Goal: Transaction & Acquisition: Purchase product/service

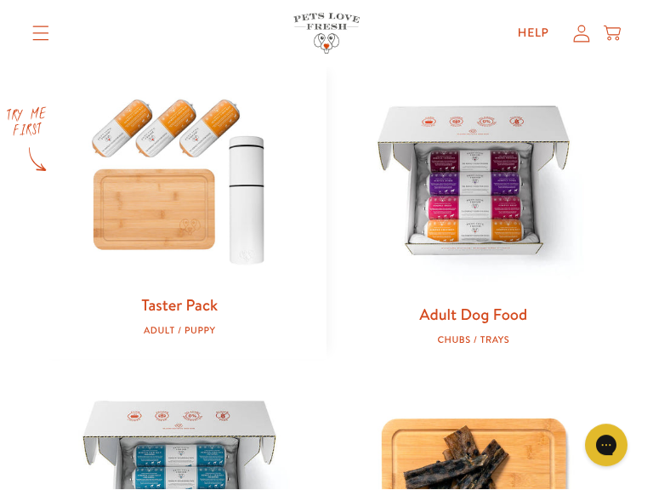
scroll to position [683, 0]
click at [477, 317] on link "Adult Dog Food" at bounding box center [473, 314] width 108 height 22
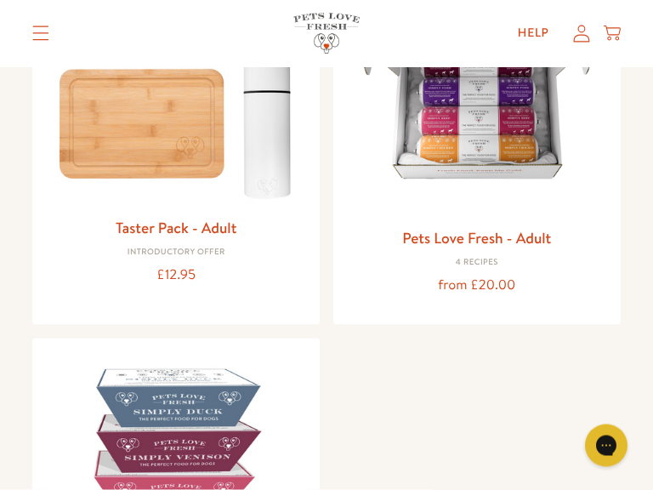
scroll to position [308, 0]
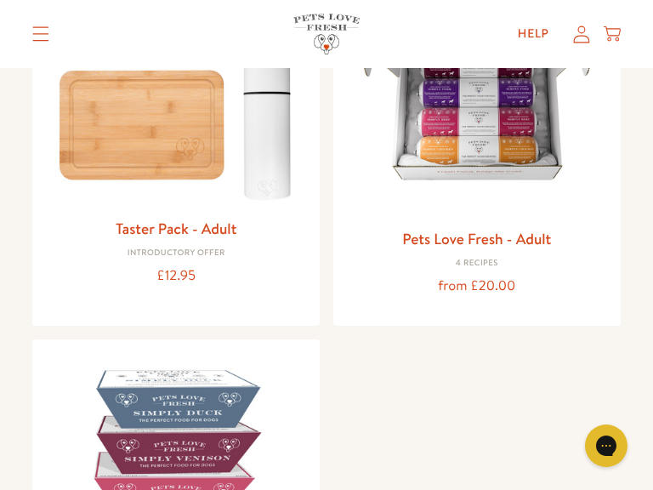
click at [495, 145] on img at bounding box center [477, 89] width 260 height 260
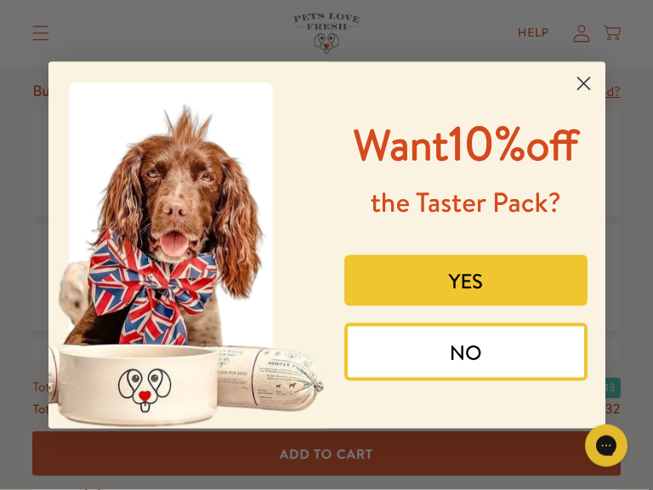
scroll to position [736, 0]
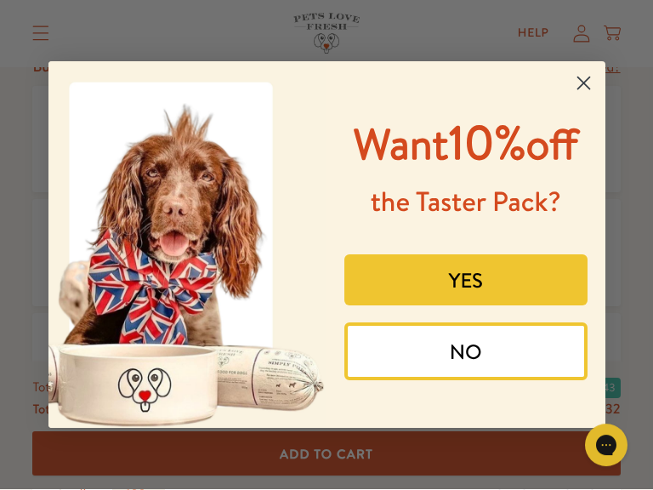
click at [584, 69] on circle "Close dialog" at bounding box center [583, 83] width 28 height 28
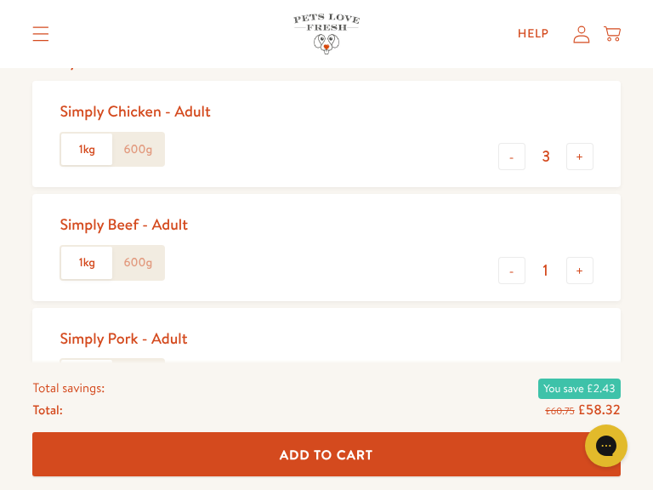
click at [584, 109] on circle "Close dialog" at bounding box center [583, 123] width 28 height 28
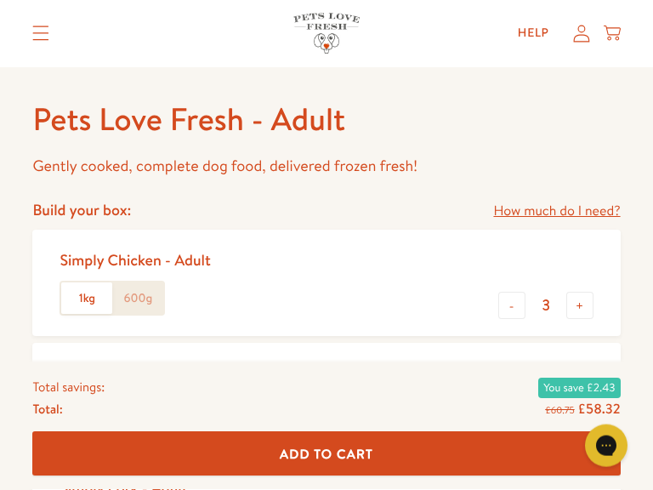
scroll to position [597, 0]
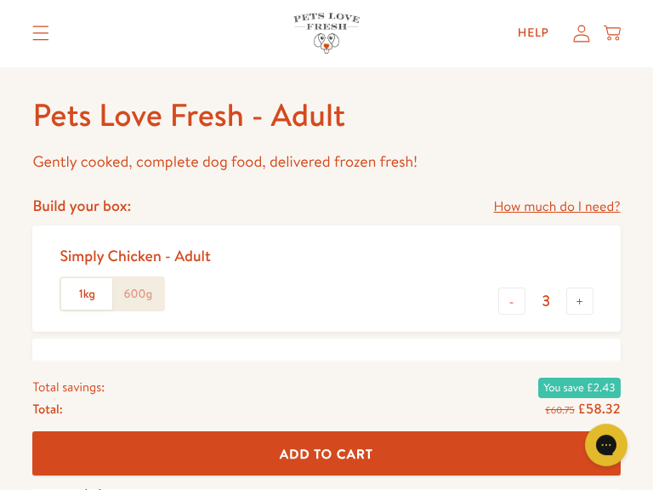
click at [139, 281] on label "600g" at bounding box center [137, 295] width 51 height 32
click at [0, 0] on input "600g" at bounding box center [0, 0] width 0 height 0
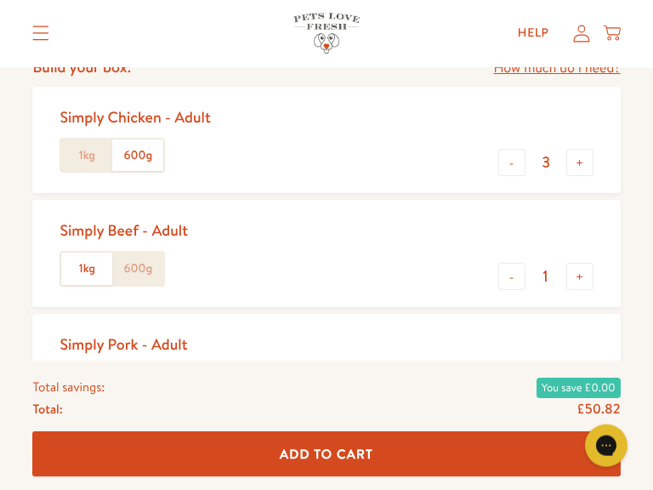
scroll to position [747, 0]
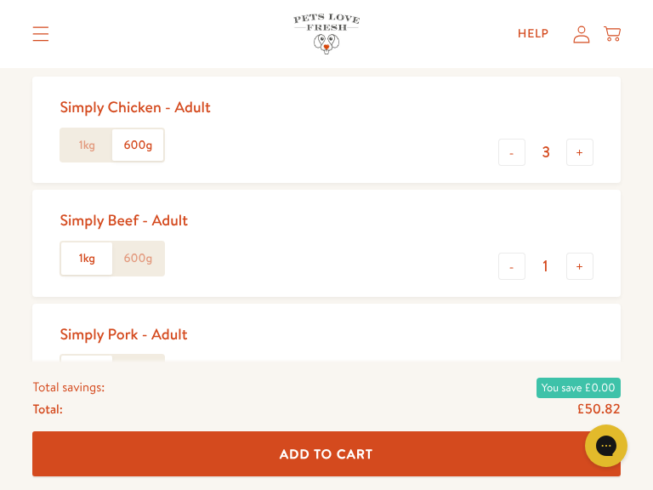
click at [134, 253] on label "600g" at bounding box center [137, 258] width 51 height 32
click at [0, 0] on input "600g" at bounding box center [0, 0] width 0 height 0
click at [514, 147] on button "-" at bounding box center [511, 152] width 27 height 27
click at [506, 143] on button "-" at bounding box center [511, 152] width 27 height 27
type input "1"
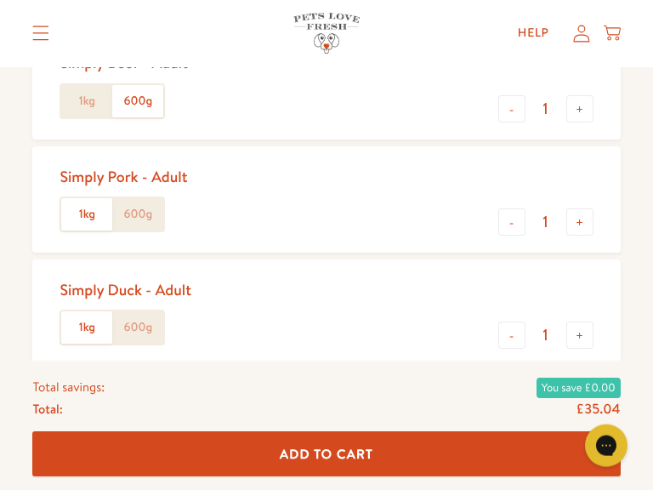
click at [137, 198] on label "600g" at bounding box center [137, 214] width 51 height 32
click at [0, 0] on input "600g" at bounding box center [0, 0] width 0 height 0
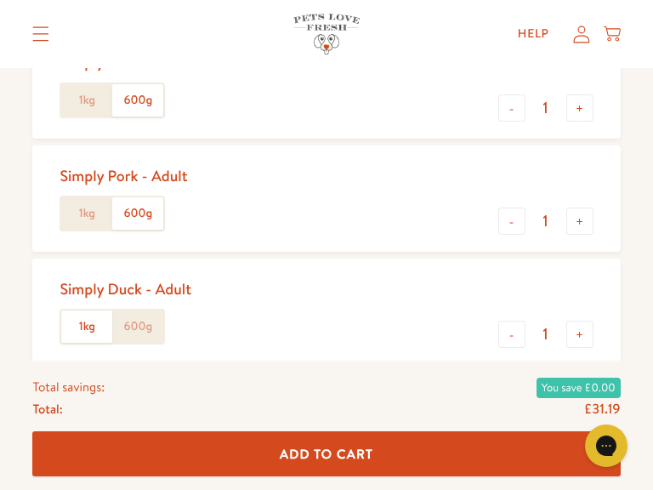
click at [135, 320] on label "600g" at bounding box center [137, 326] width 51 height 32
click at [0, 0] on input "600g" at bounding box center [0, 0] width 0 height 0
click at [85, 317] on label "1kg" at bounding box center [86, 326] width 51 height 32
click at [0, 0] on input "1kg" at bounding box center [0, 0] width 0 height 0
click at [84, 213] on label "1kg" at bounding box center [86, 213] width 51 height 32
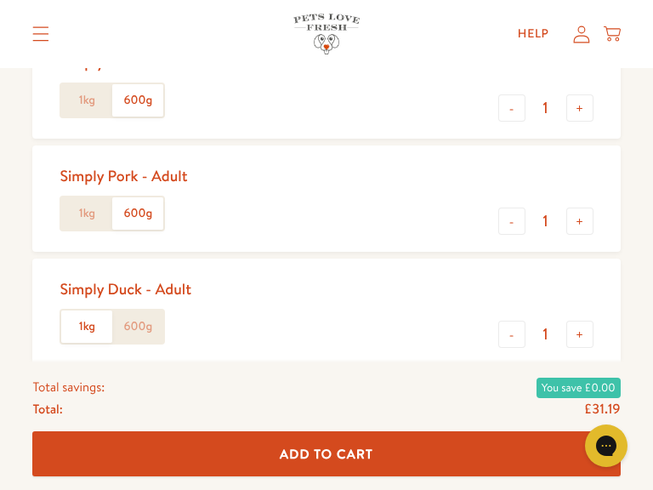
click at [0, 0] on input "1kg" at bounding box center [0, 0] width 0 height 0
click at [88, 100] on label "1kg" at bounding box center [86, 100] width 51 height 32
click at [0, 0] on input "1kg" at bounding box center [0, 0] width 0 height 0
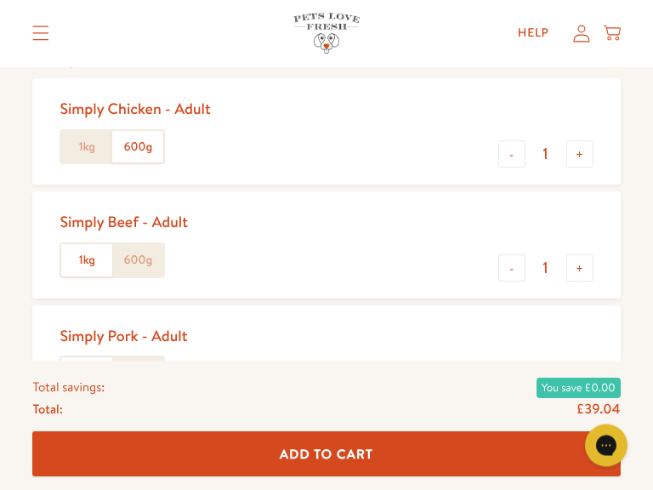
click at [79, 142] on label "1kg" at bounding box center [86, 148] width 51 height 32
click at [0, 0] on input "1kg" at bounding box center [0, 0] width 0 height 0
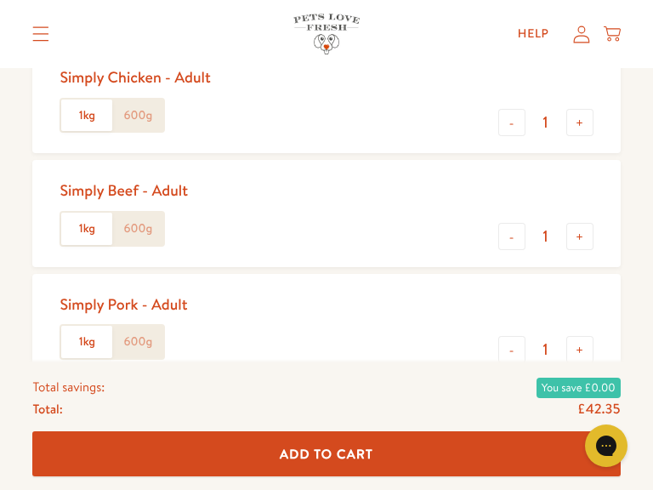
scroll to position [775, 0]
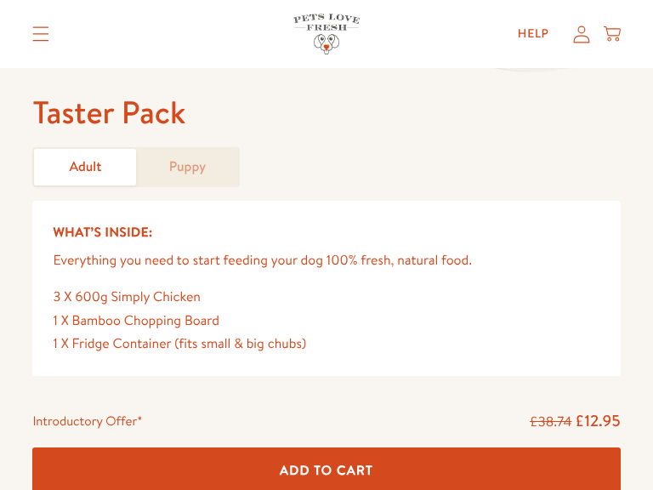
scroll to position [591, 0]
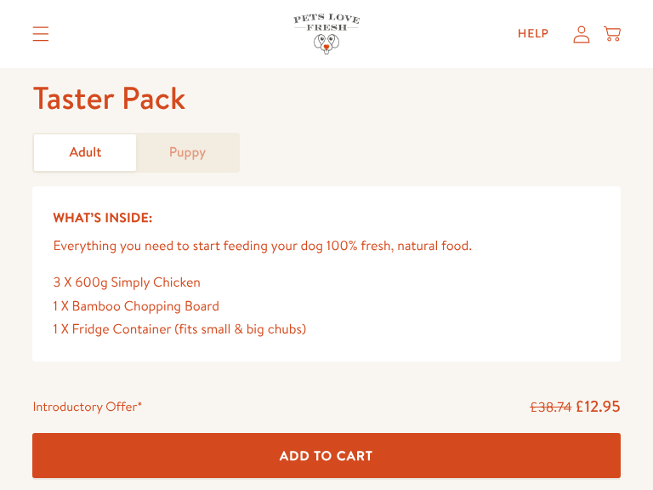
click at [194, 144] on link "Puppy" at bounding box center [187, 152] width 102 height 37
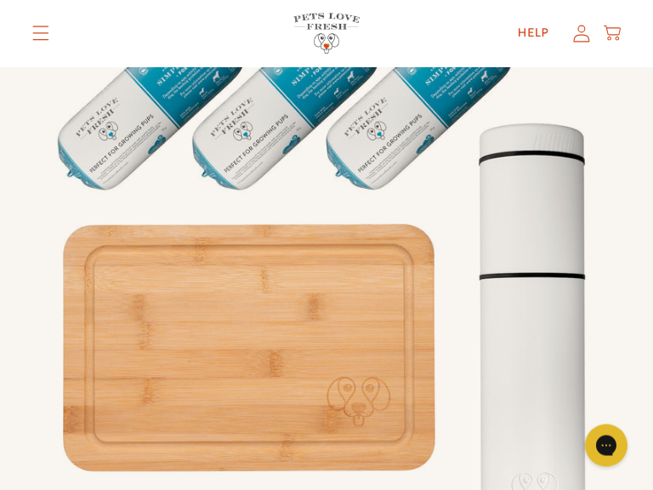
scroll to position [122, 0]
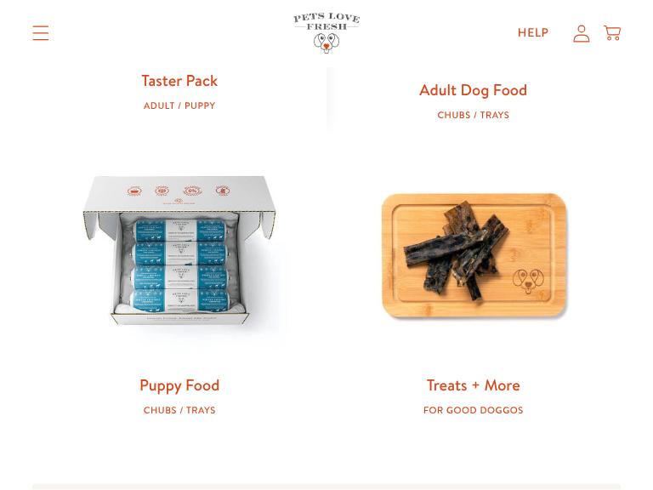
scroll to position [907, 0]
click at [177, 269] on img at bounding box center [180, 254] width 240 height 240
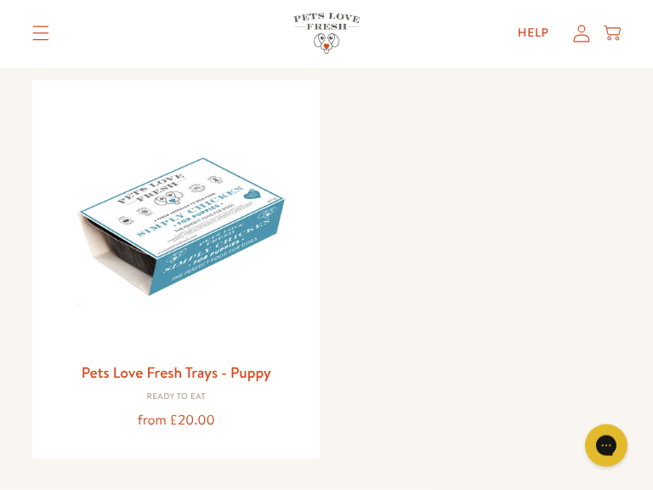
scroll to position [568, 0]
click at [187, 374] on link "Pets Love Fresh Trays - Puppy" at bounding box center [177, 371] width 190 height 21
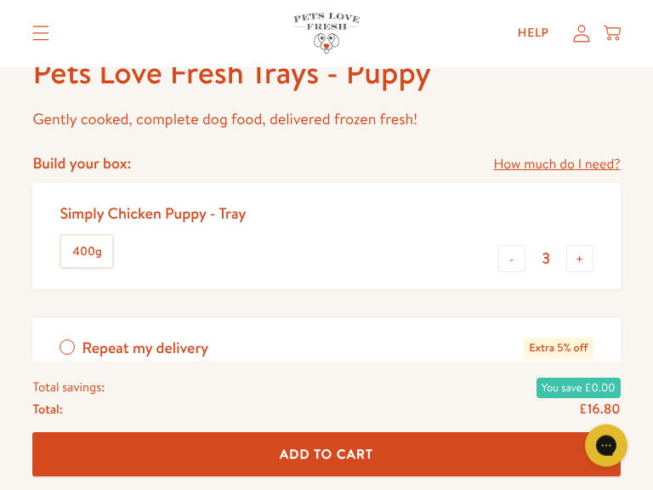
click at [509, 258] on button "-" at bounding box center [511, 258] width 27 height 27
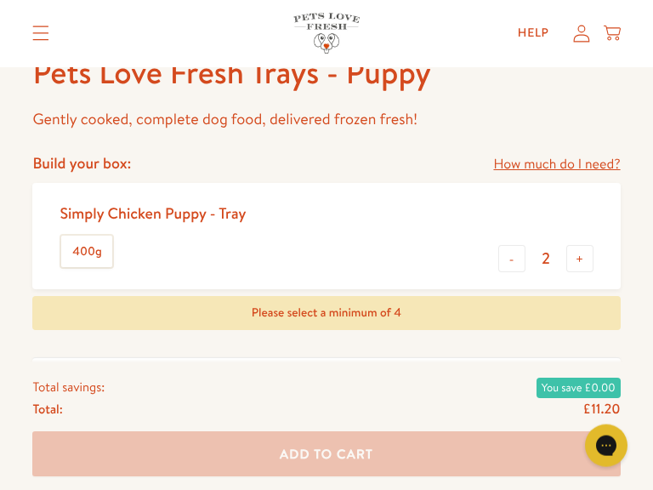
scroll to position [641, 0]
click at [509, 248] on button "-" at bounding box center [511, 257] width 27 height 27
type input "1"
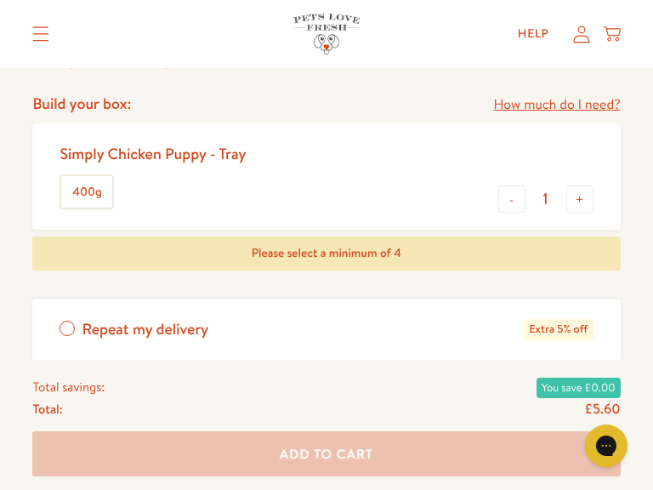
scroll to position [699, 0]
